Goal: Task Accomplishment & Management: Manage account settings

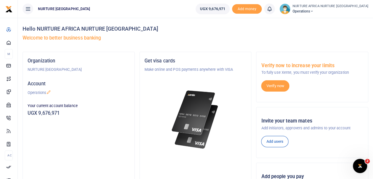
click at [272, 9] on icon at bounding box center [269, 9] width 6 height 7
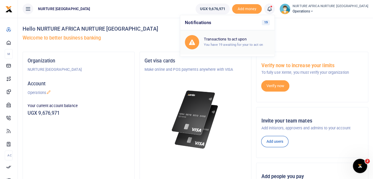
click at [257, 41] on h6 "Transactions to act upon" at bounding box center [237, 39] width 66 height 5
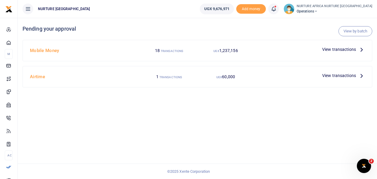
click at [338, 50] on span "View transactions" at bounding box center [339, 49] width 34 height 7
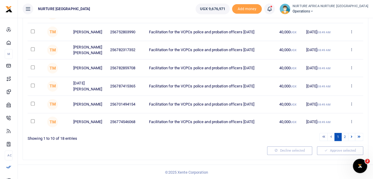
scroll to position [147, 0]
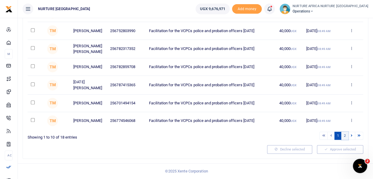
click at [345, 135] on link "2" at bounding box center [344, 135] width 7 height 8
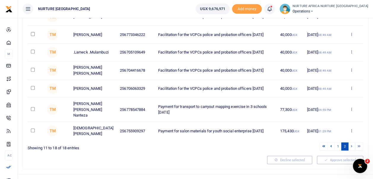
scroll to position [107, 0]
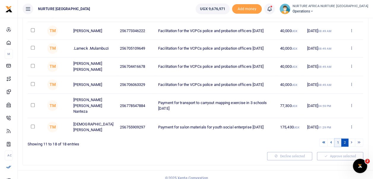
click at [338, 139] on link "1" at bounding box center [337, 142] width 7 height 8
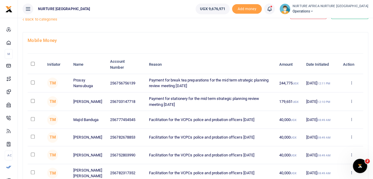
scroll to position [0, 0]
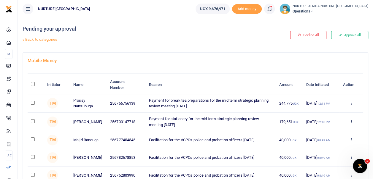
click at [34, 102] on input "checkbox" at bounding box center [33, 103] width 4 height 4
checkbox input "true"
click at [33, 120] on input "checkbox" at bounding box center [33, 121] width 4 height 4
checkbox input "true"
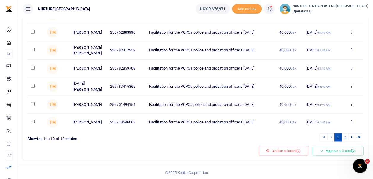
scroll to position [147, 0]
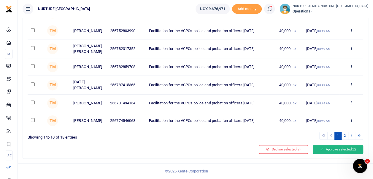
click at [327, 148] on button "Approve selected (2)" at bounding box center [338, 149] width 50 height 8
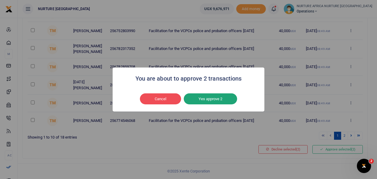
click at [209, 98] on button "Yes approve 2" at bounding box center [210, 98] width 53 height 11
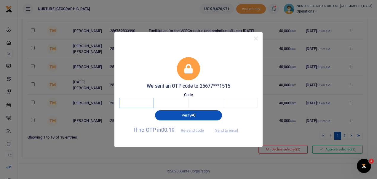
click at [137, 104] on input "text" at bounding box center [136, 103] width 35 height 10
type input "6"
type input "5"
type input "0"
type input "6"
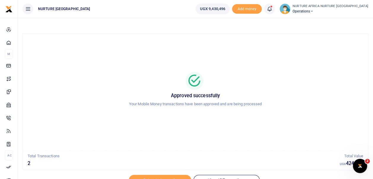
click at [272, 9] on icon at bounding box center [269, 9] width 6 height 7
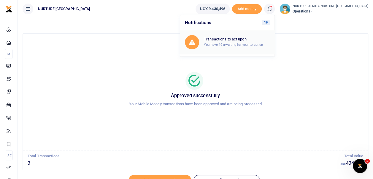
click at [246, 40] on h6 "Transactions to act upon" at bounding box center [237, 39] width 66 height 5
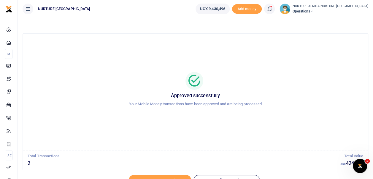
click at [272, 8] on icon at bounding box center [269, 9] width 6 height 7
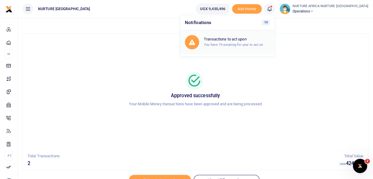
click at [263, 39] on h6 "Transactions to act upon" at bounding box center [237, 39] width 66 height 5
